Goal: Entertainment & Leisure: Consume media (video, audio)

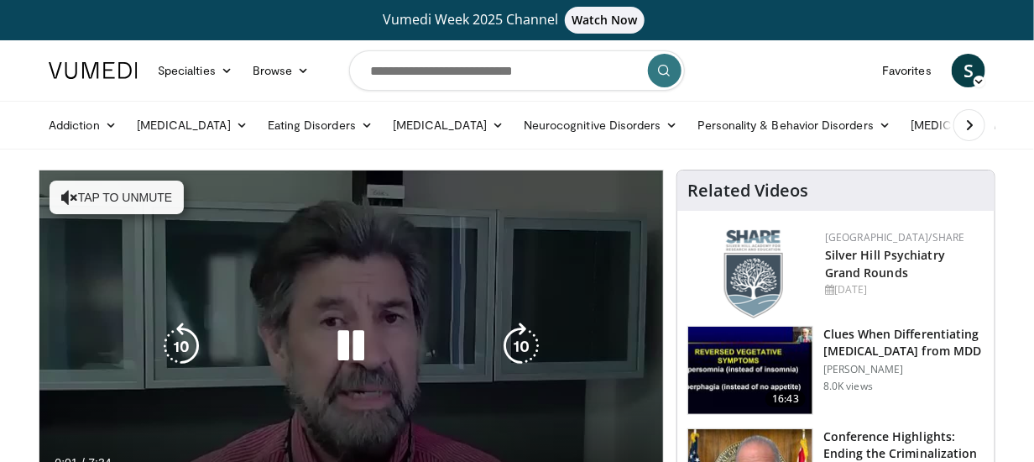
click at [132, 194] on button "Tap to unmute" at bounding box center [117, 197] width 134 height 34
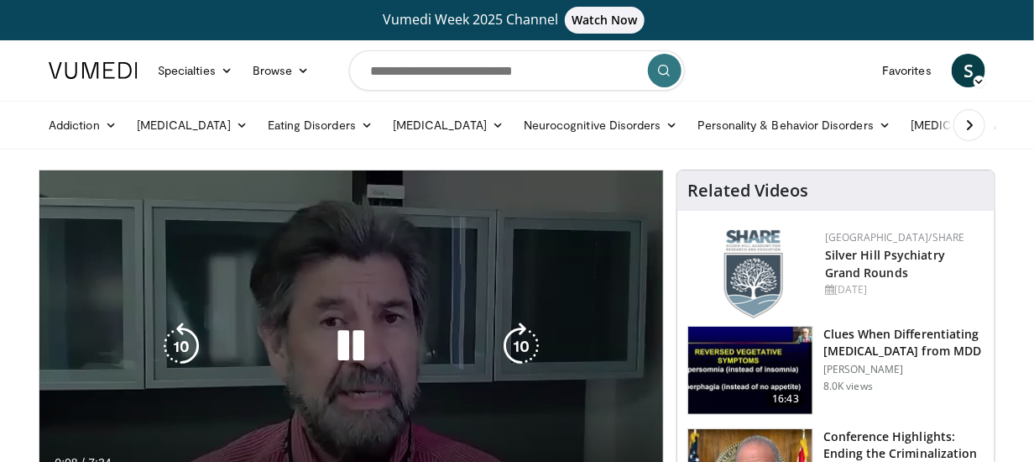
scroll to position [139, 0]
